Goal: Information Seeking & Learning: Learn about a topic

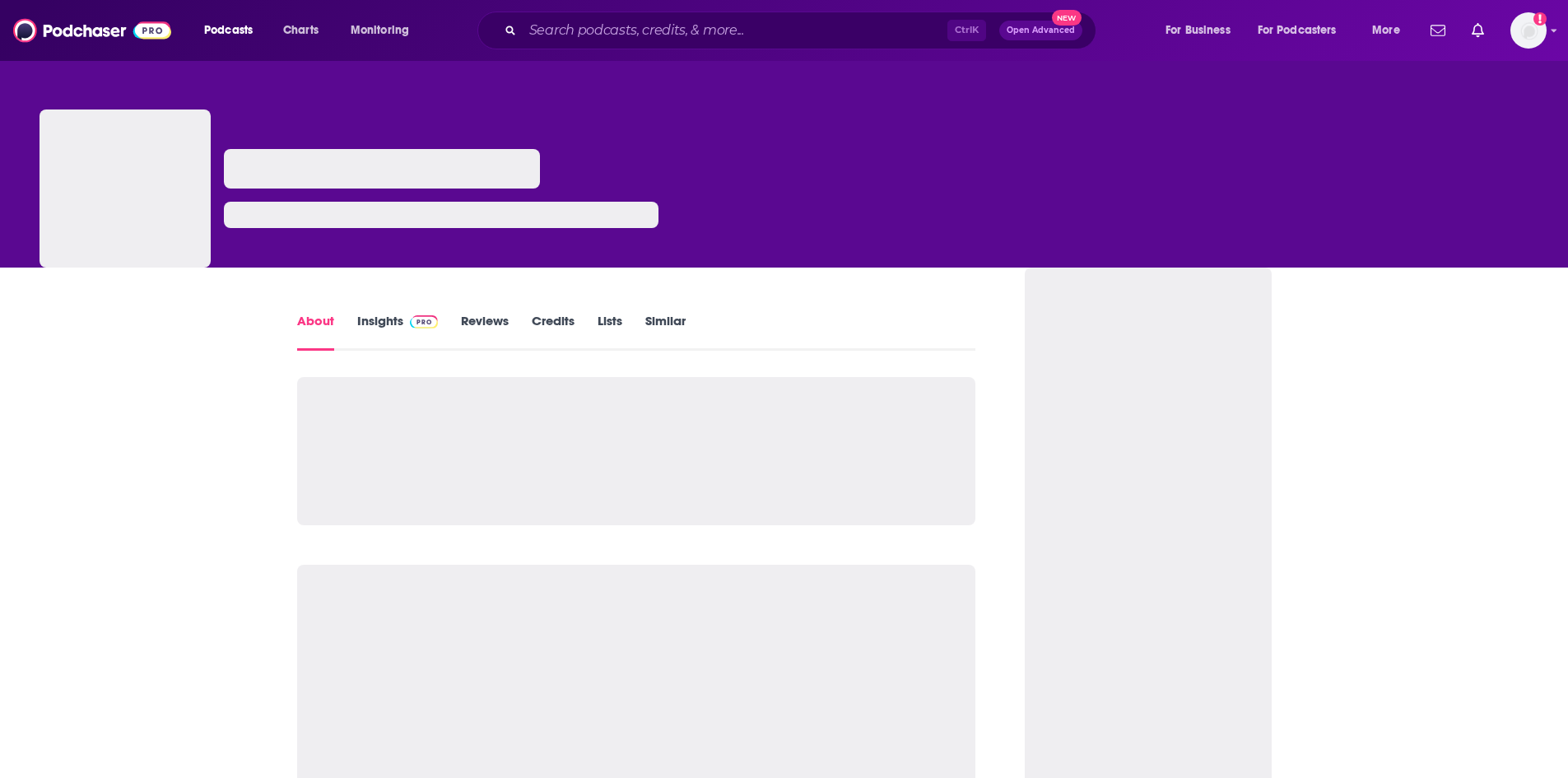
click at [395, 324] on link "Insights" at bounding box center [398, 332] width 81 height 38
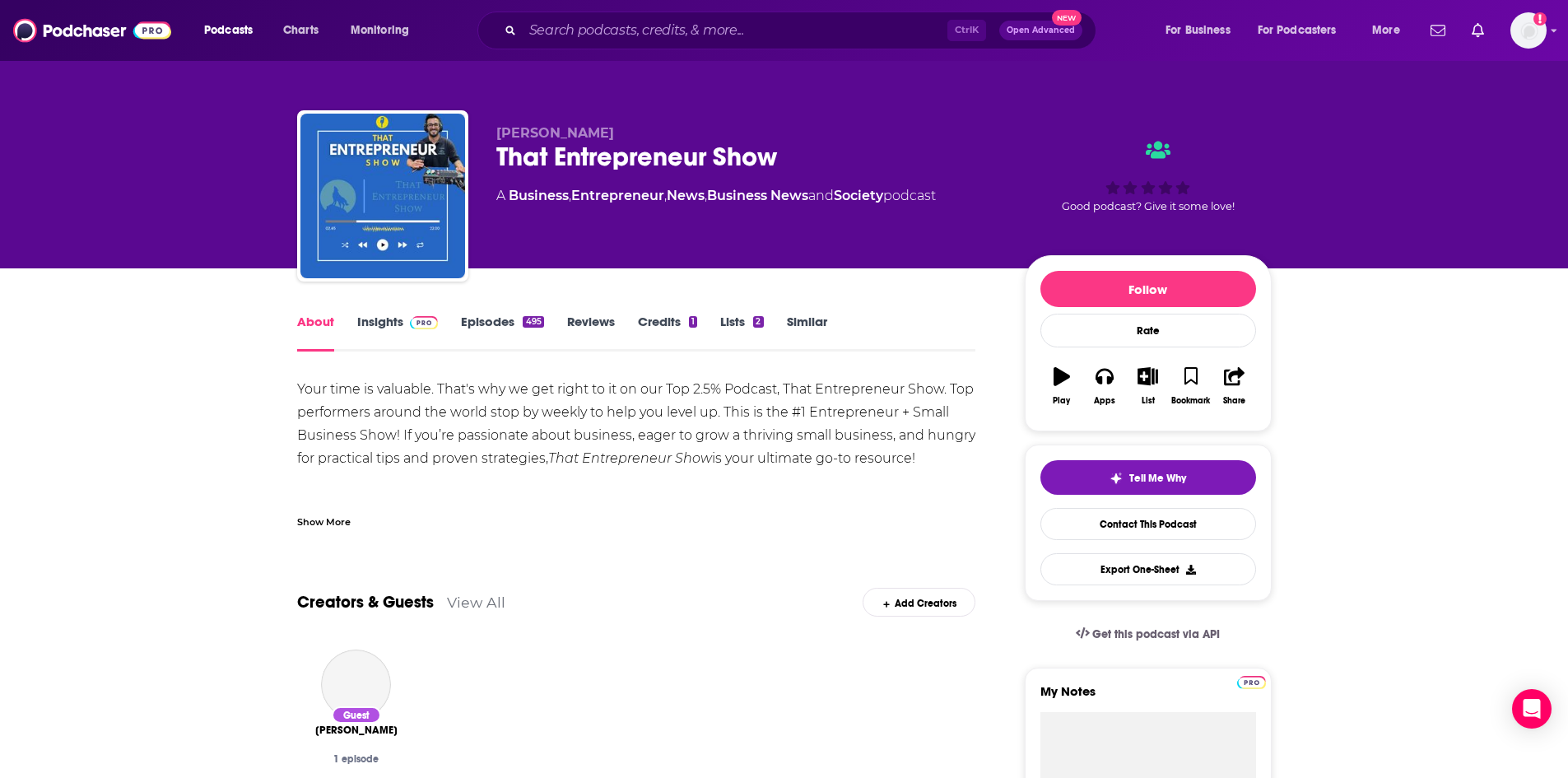
click at [412, 328] on img at bounding box center [424, 323] width 28 height 13
